Goal: Download file/media

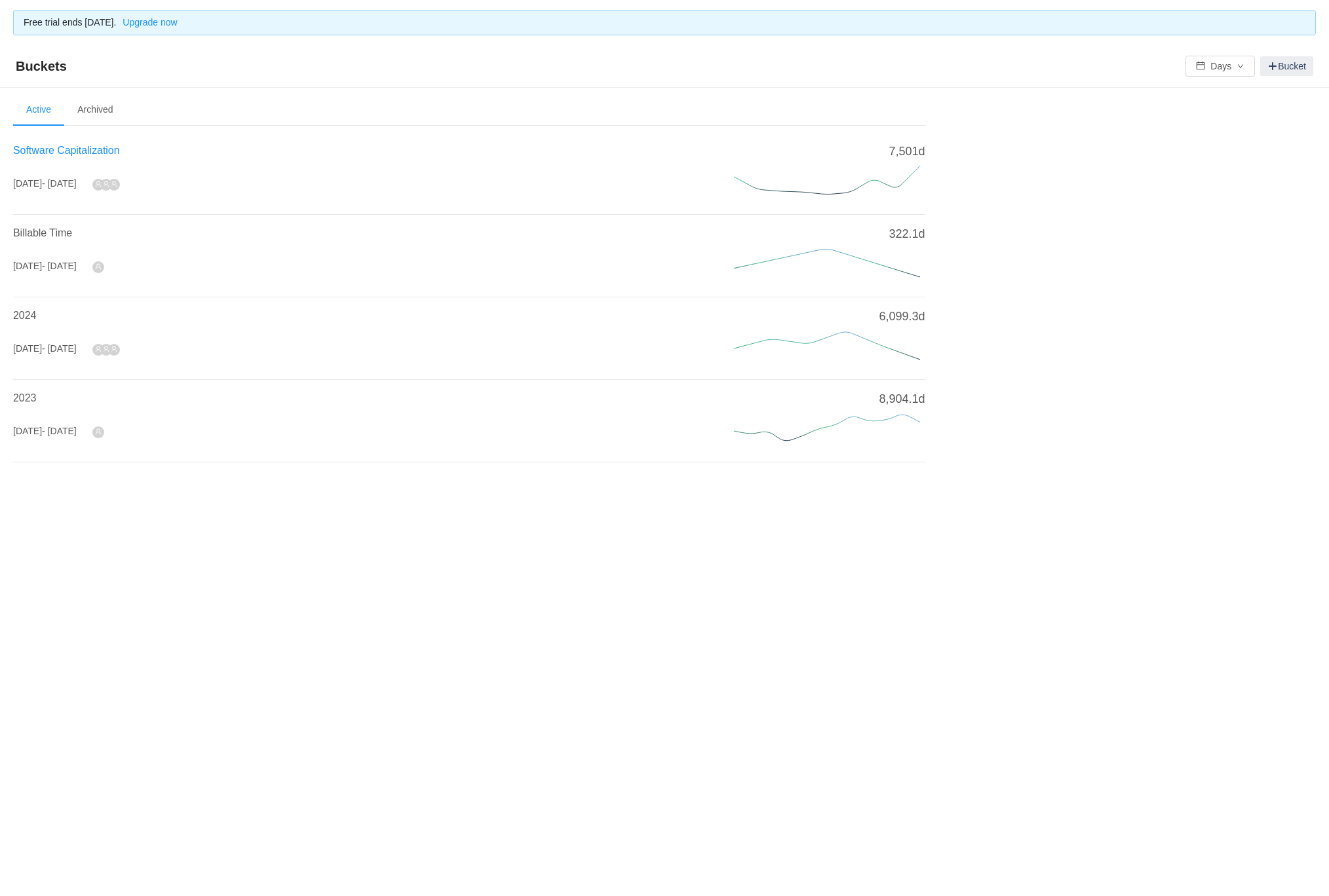
click at [80, 149] on span "Software Capitalization" at bounding box center [66, 150] width 106 height 11
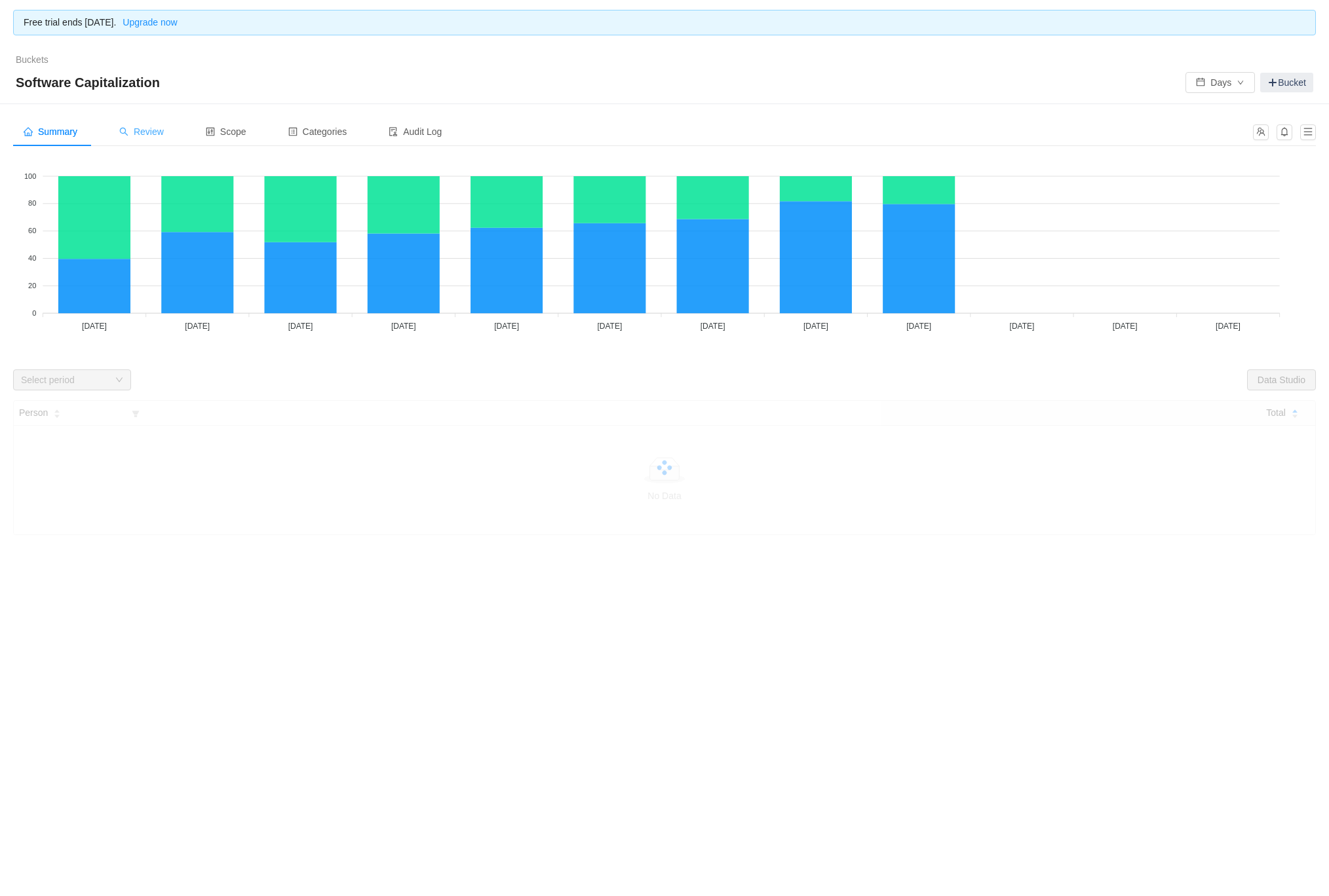
click at [164, 134] on span "Review" at bounding box center [141, 131] width 45 height 10
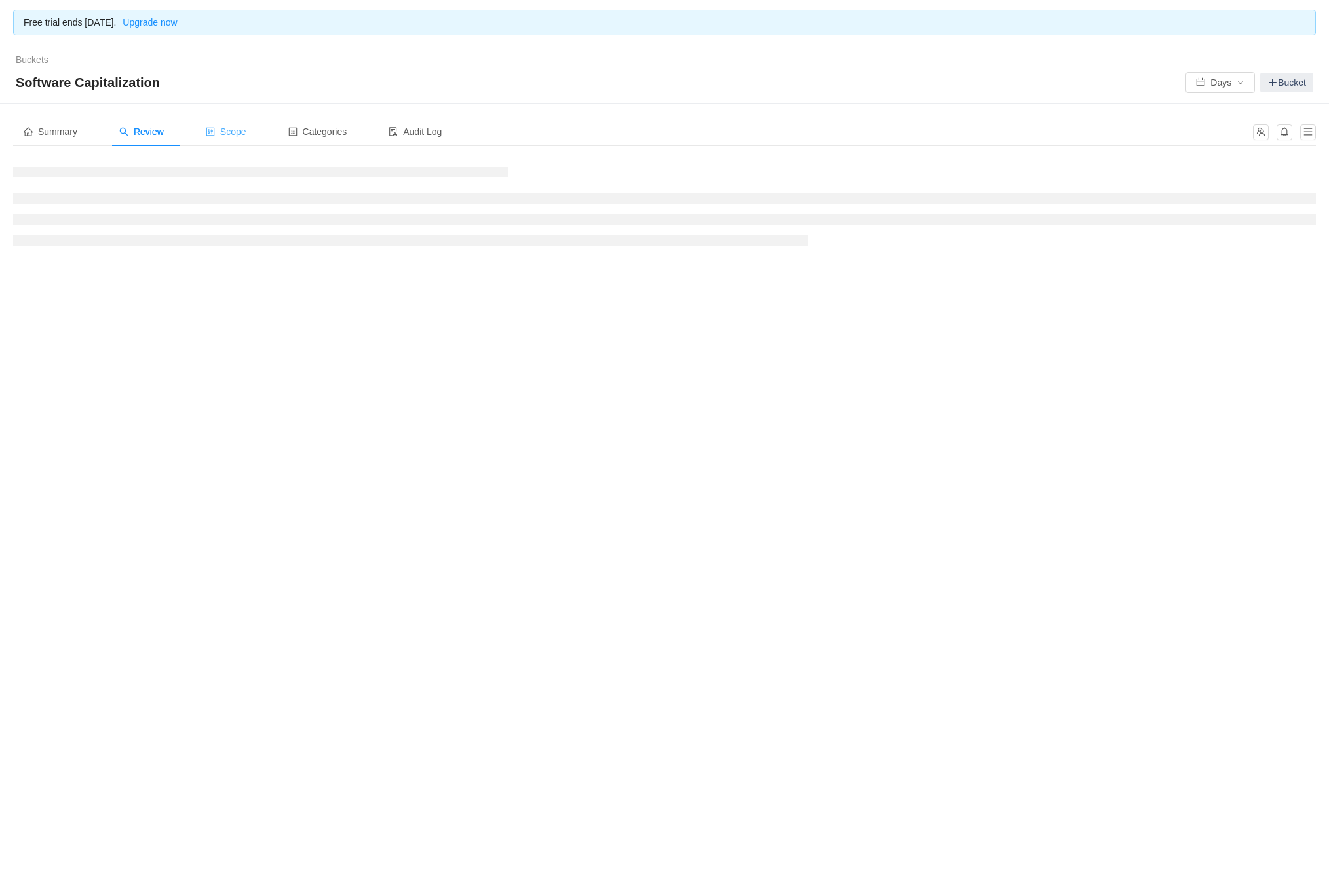
click at [228, 125] on div "Scope" at bounding box center [226, 132] width 61 height 29
click at [56, 137] on span "Summary" at bounding box center [50, 131] width 54 height 10
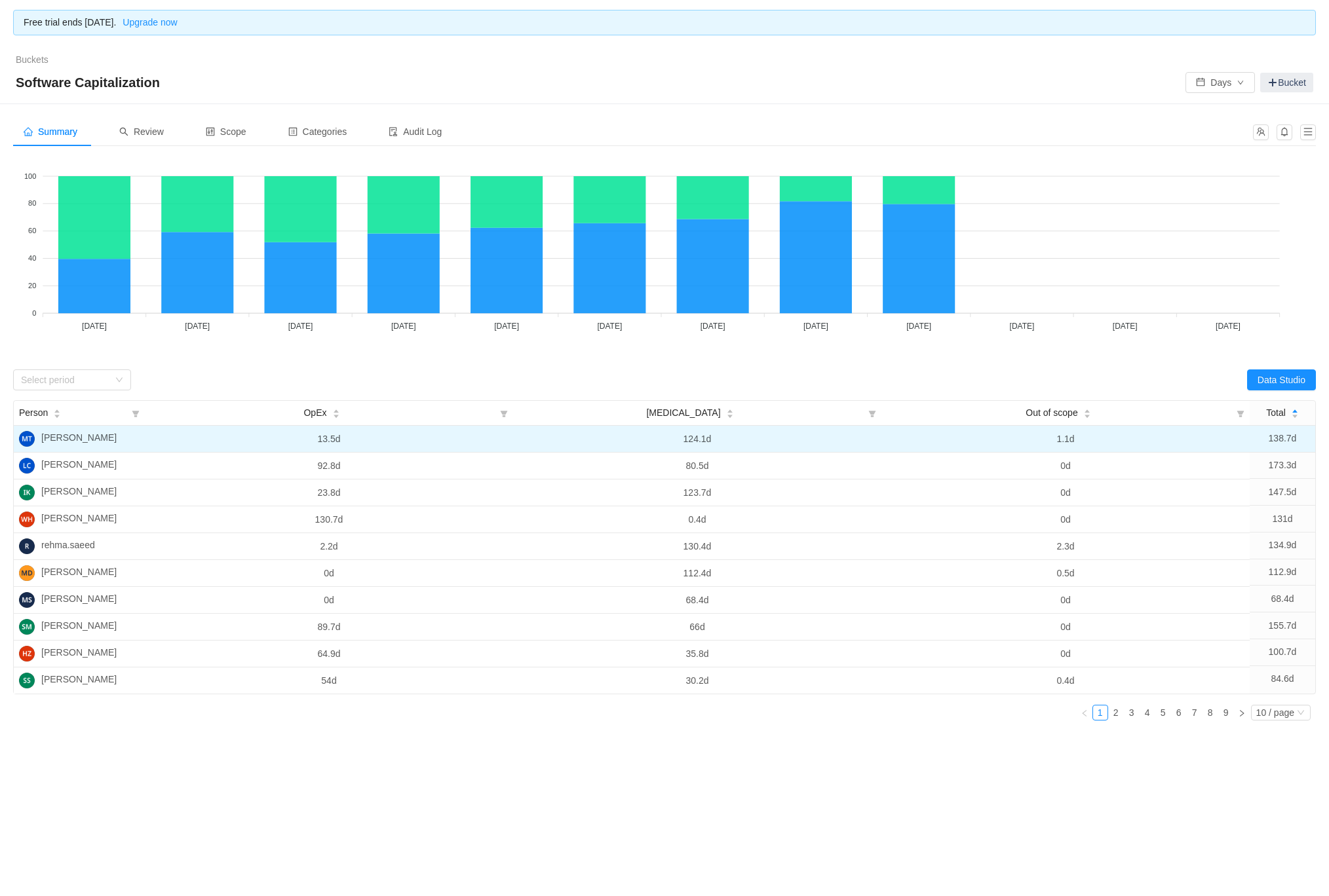
click at [210, 432] on td "13.5d" at bounding box center [328, 438] width 368 height 27
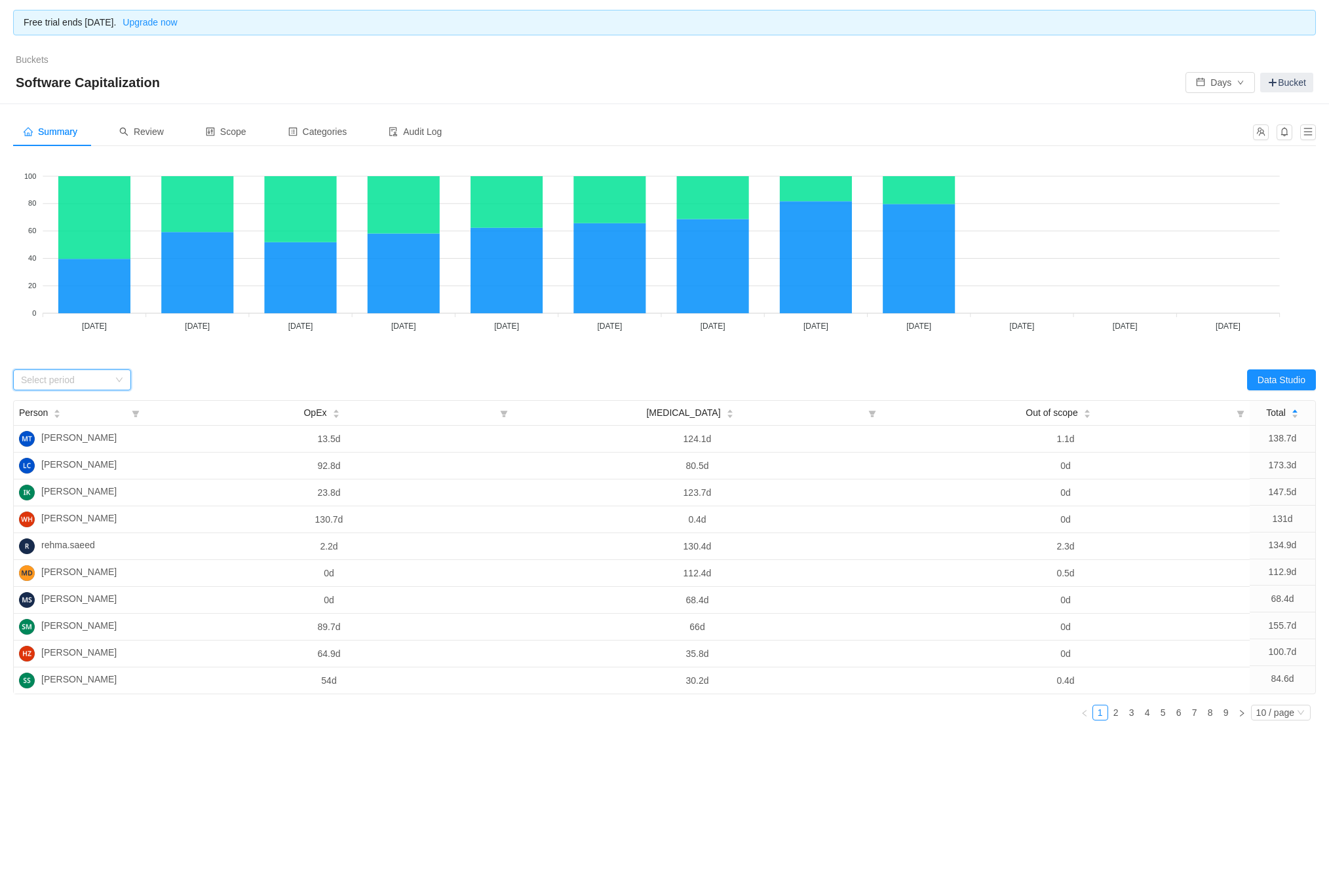
click at [115, 384] on div "Select period" at bounding box center [72, 380] width 118 height 21
click at [55, 481] on li "[DATE]" at bounding box center [72, 479] width 118 height 21
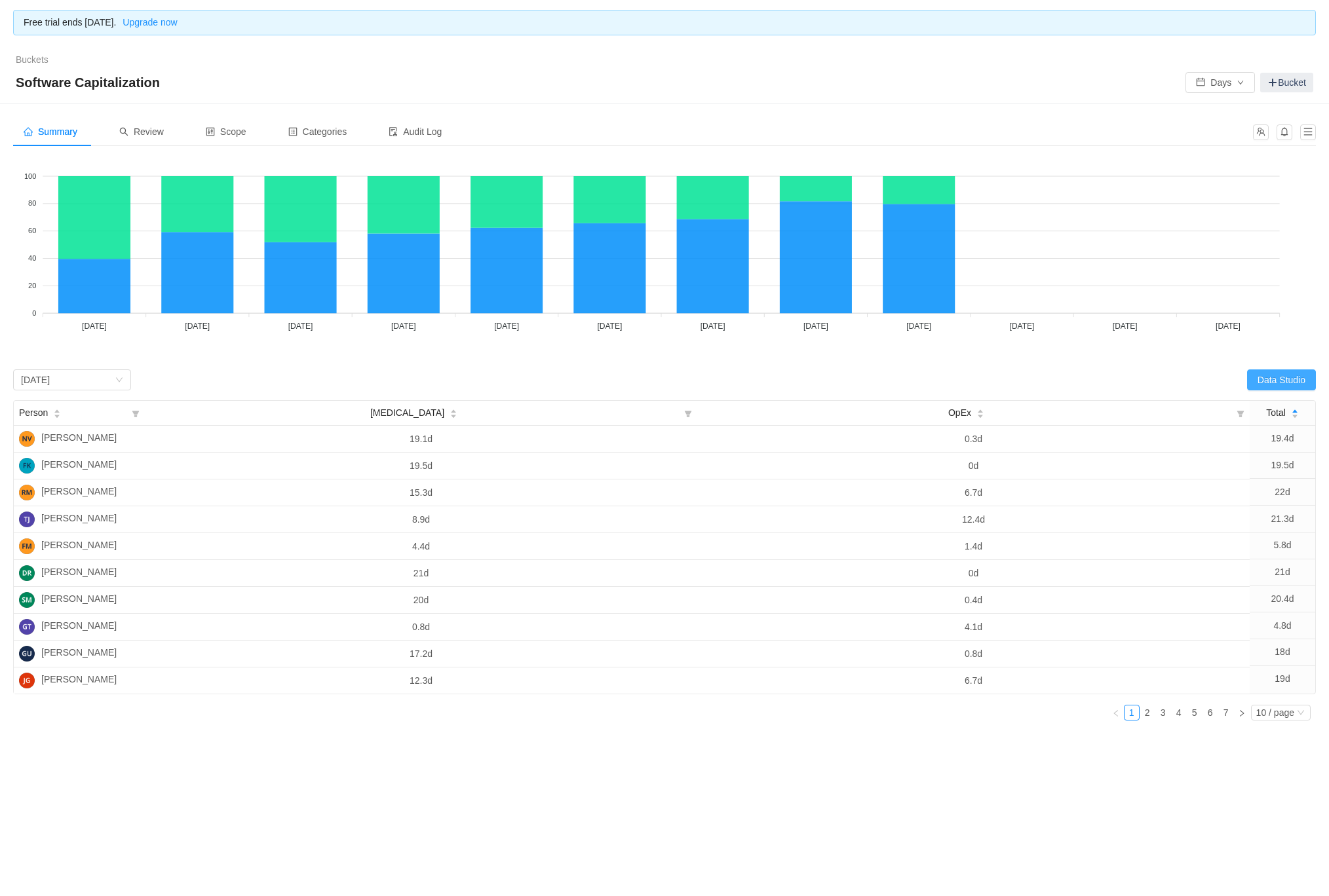
click at [1287, 377] on button "Data Studio" at bounding box center [1280, 380] width 69 height 21
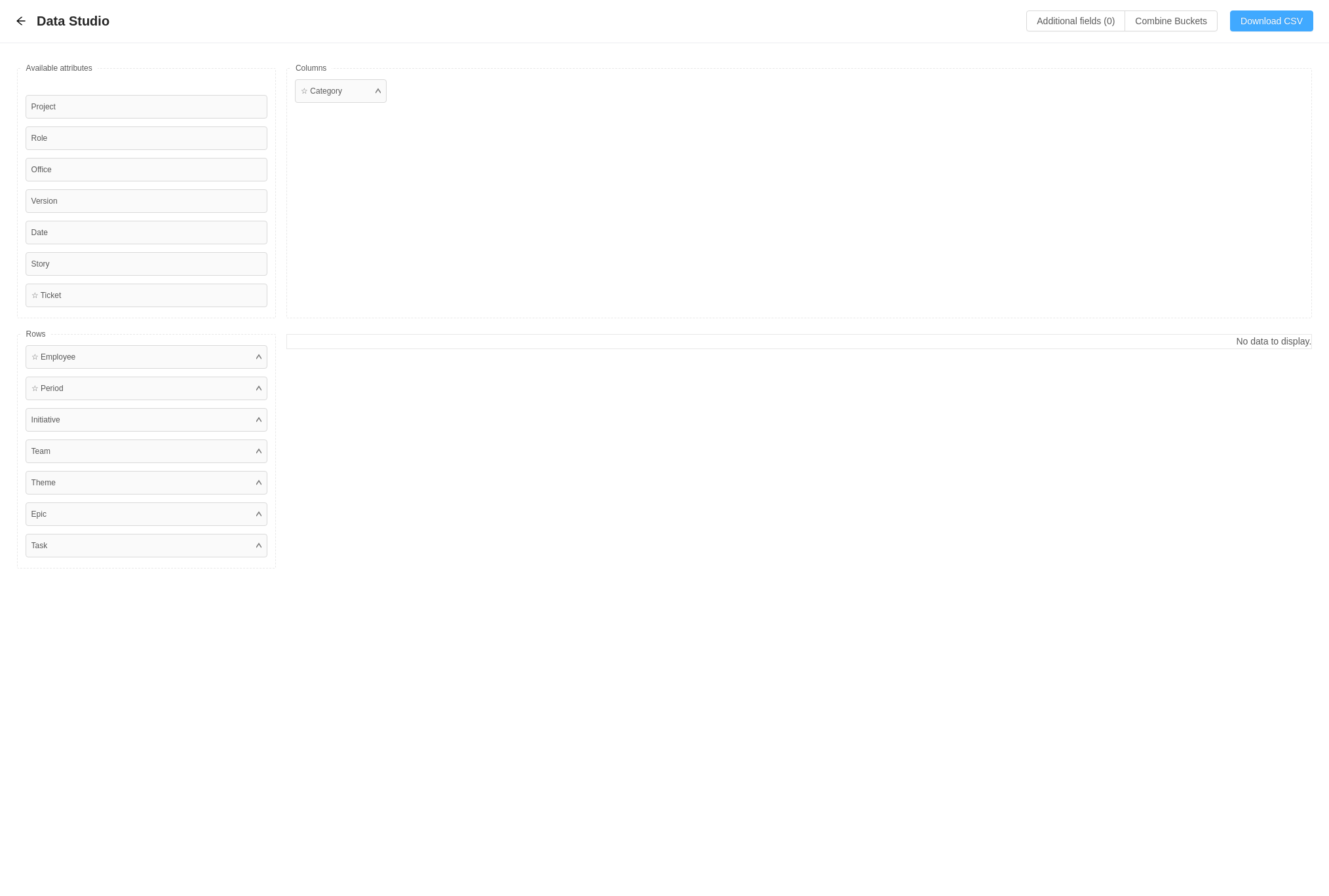
click at [1260, 20] on button "Download CSV" at bounding box center [1271, 20] width 83 height 21
